Goal: Navigation & Orientation: Find specific page/section

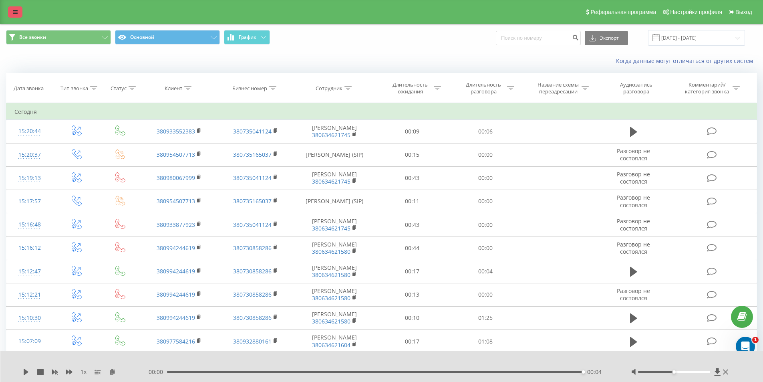
click at [14, 10] on icon at bounding box center [15, 12] width 5 height 6
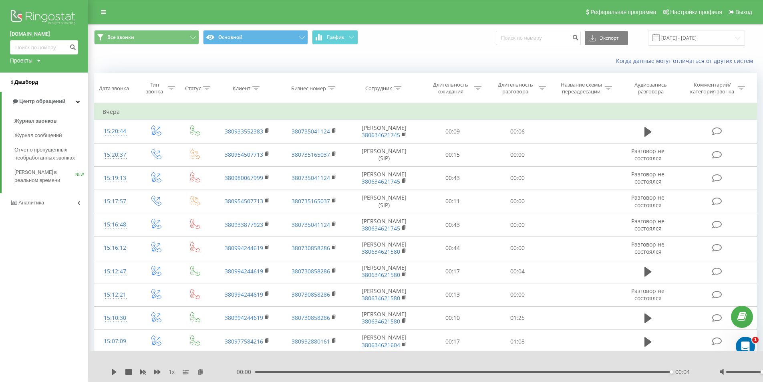
click at [26, 80] on span "Дашборд" at bounding box center [26, 82] width 24 height 6
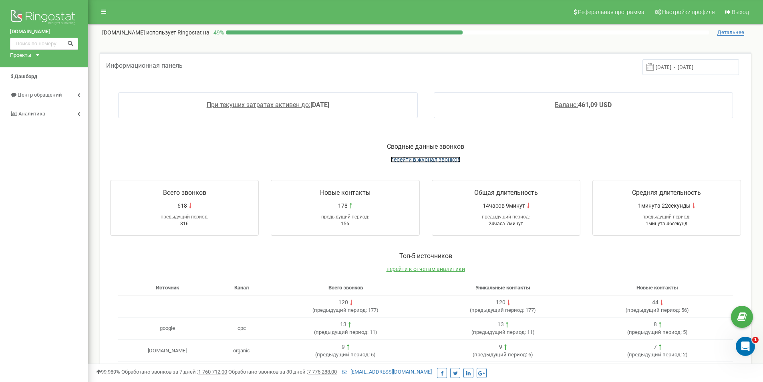
click at [421, 161] on span "перейти в журнал звонков" at bounding box center [426, 159] width 70 height 6
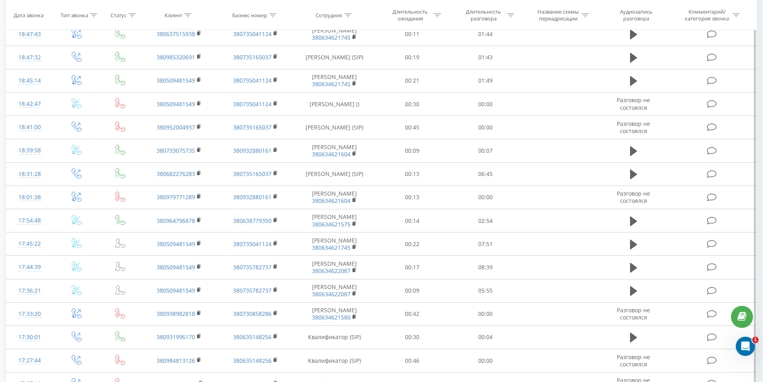
scroll to position [240, 0]
